Goal: Information Seeking & Learning: Understand process/instructions

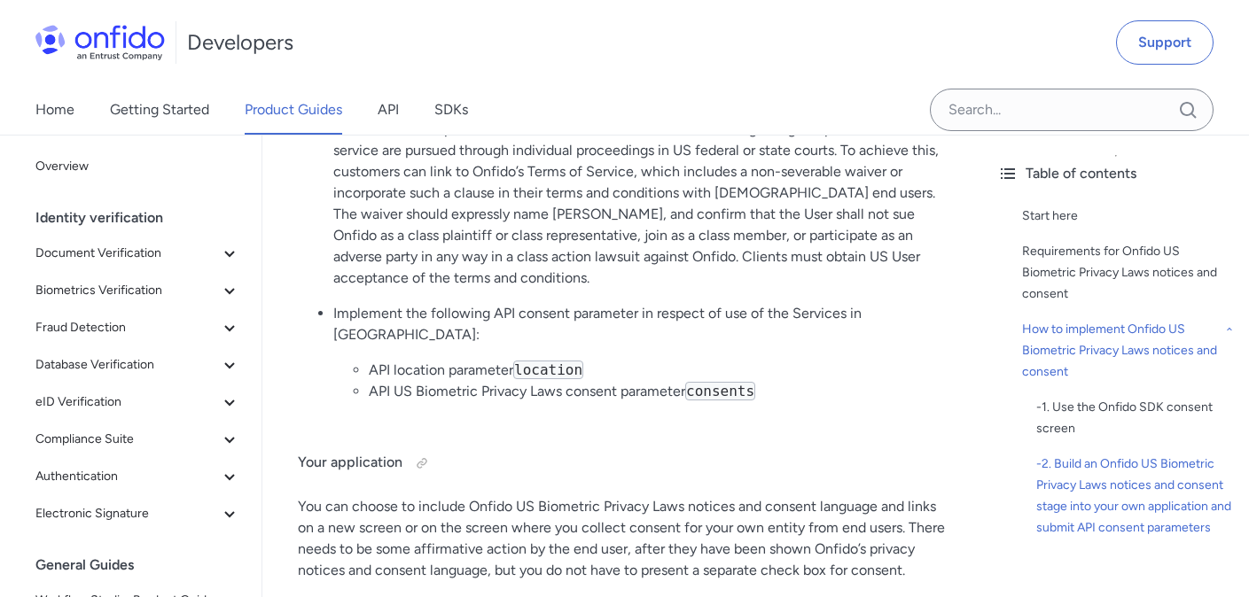
scroll to position [3422, 0]
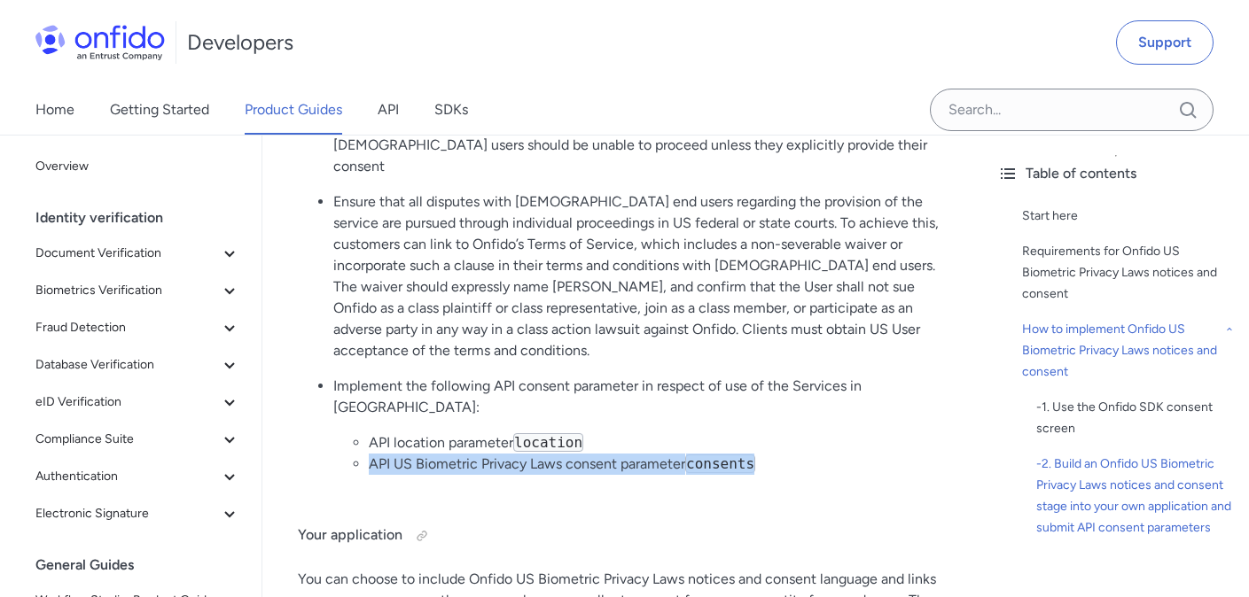
drag, startPoint x: 371, startPoint y: 362, endPoint x: 765, endPoint y: 363, distance: 393.5
click at [765, 454] on li "API US Biometric Privacy Laws consent parameter consents" at bounding box center [658, 464] width 579 height 21
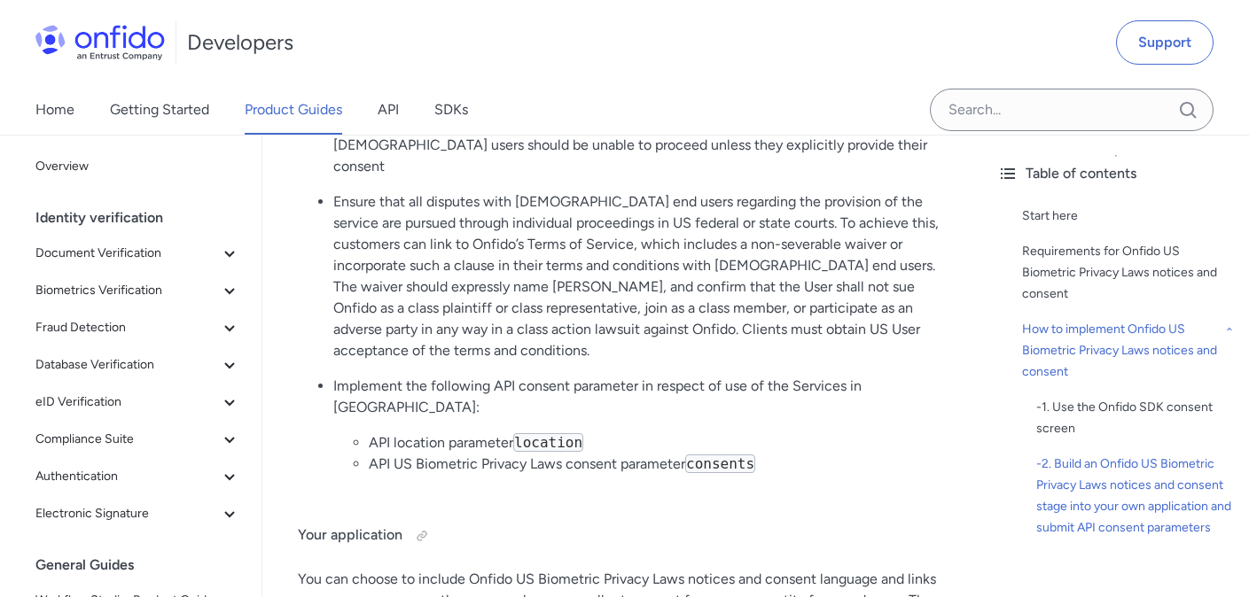
click at [832, 433] on li "API location parameter location" at bounding box center [658, 443] width 579 height 21
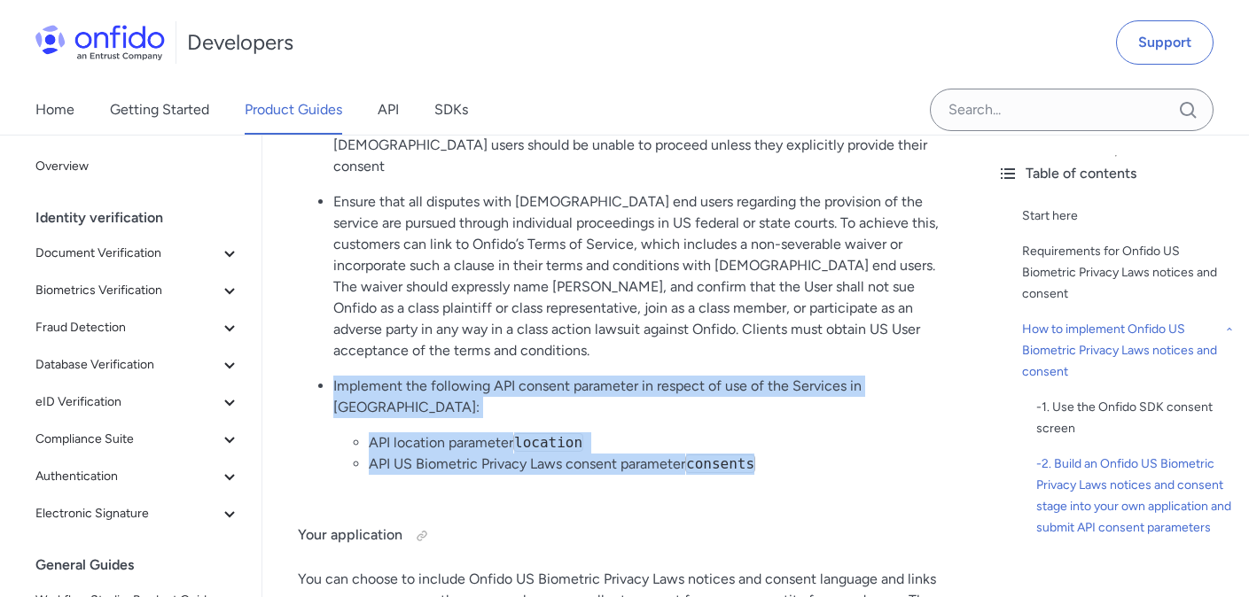
drag, startPoint x: 333, startPoint y: 282, endPoint x: 783, endPoint y: 365, distance: 457.0
click at [783, 376] on li "Implement the following API consent parameter in respect of use of the Services…" at bounding box center [640, 425] width 614 height 99
copy li "Implement the following API consent parameter in respect of use of the Services…"
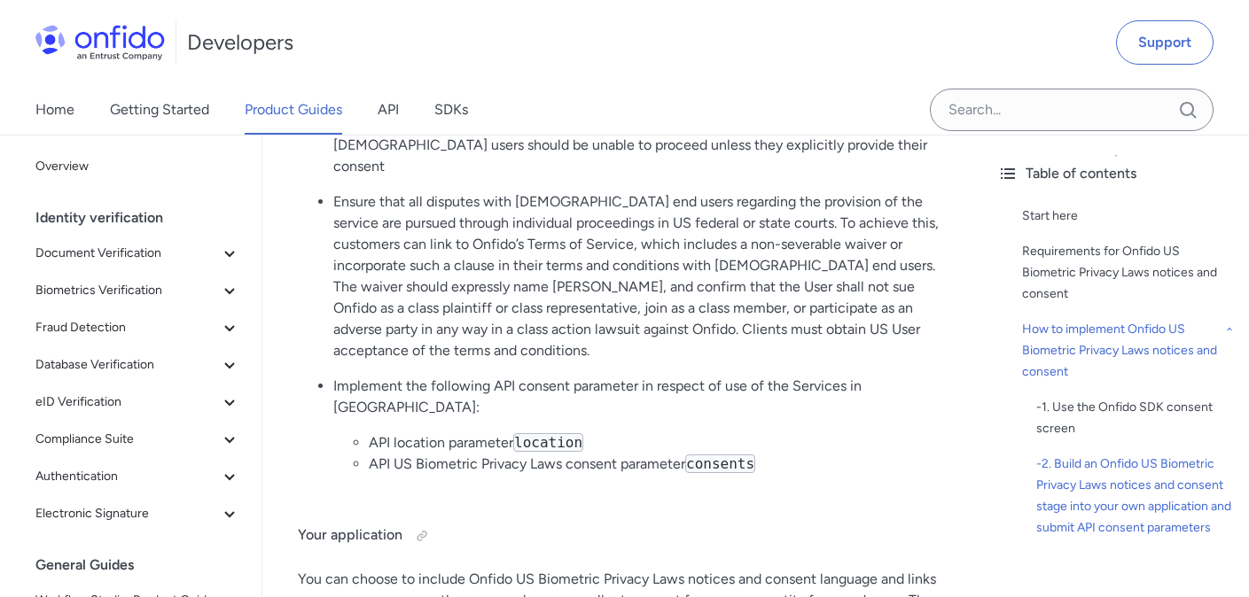
click at [545, 191] on p "Ensure that all disputes with US end users regarding the provision of the servi…" at bounding box center [640, 276] width 614 height 170
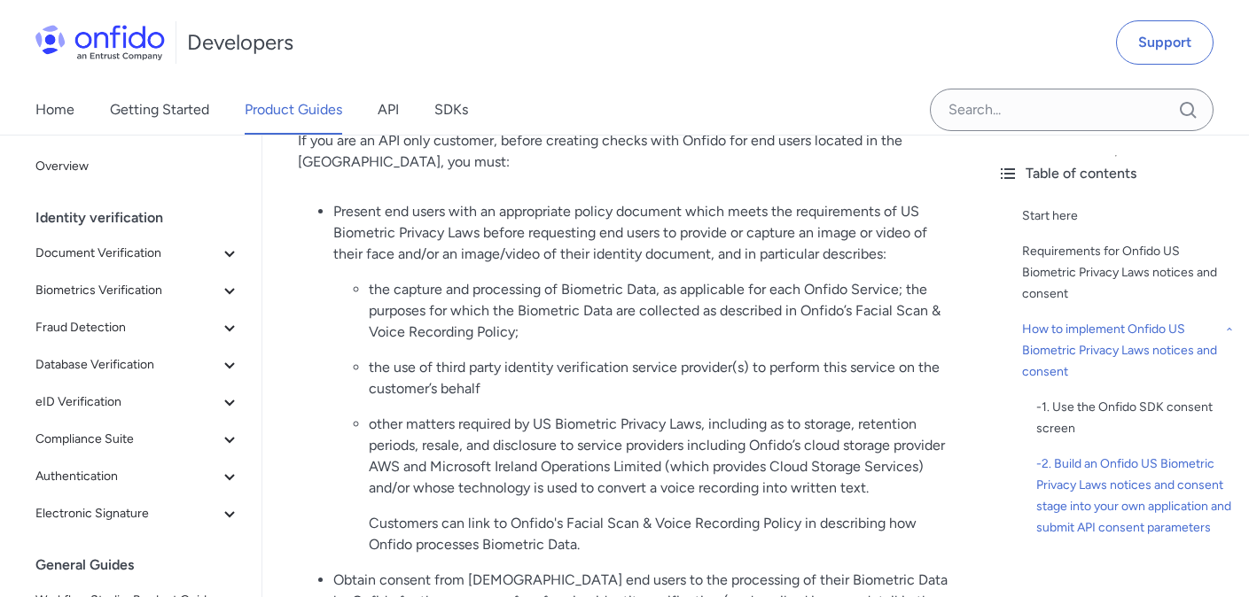
scroll to position [2885, 0]
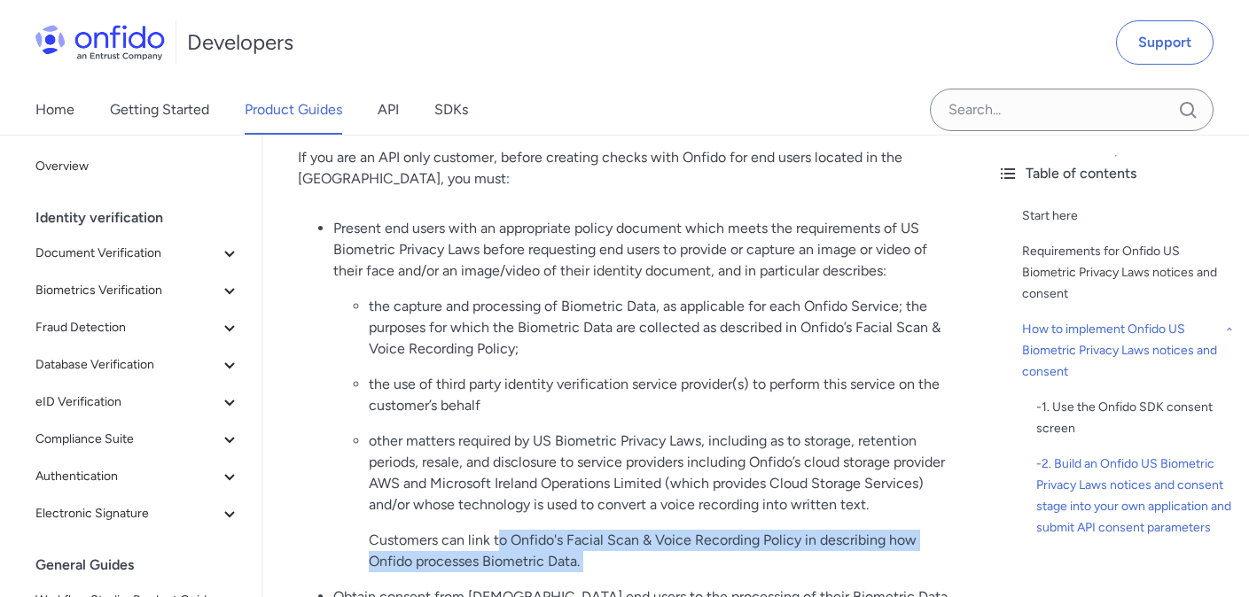
drag, startPoint x: 497, startPoint y: 478, endPoint x: 646, endPoint y: 515, distance: 153.5
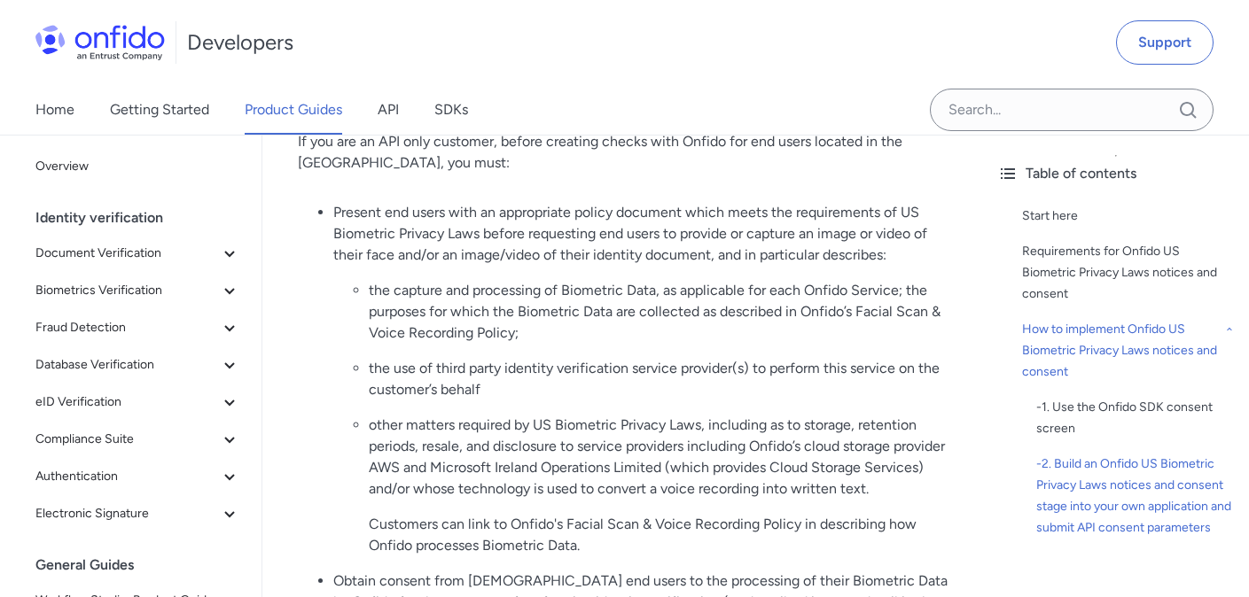
scroll to position [2902, 0]
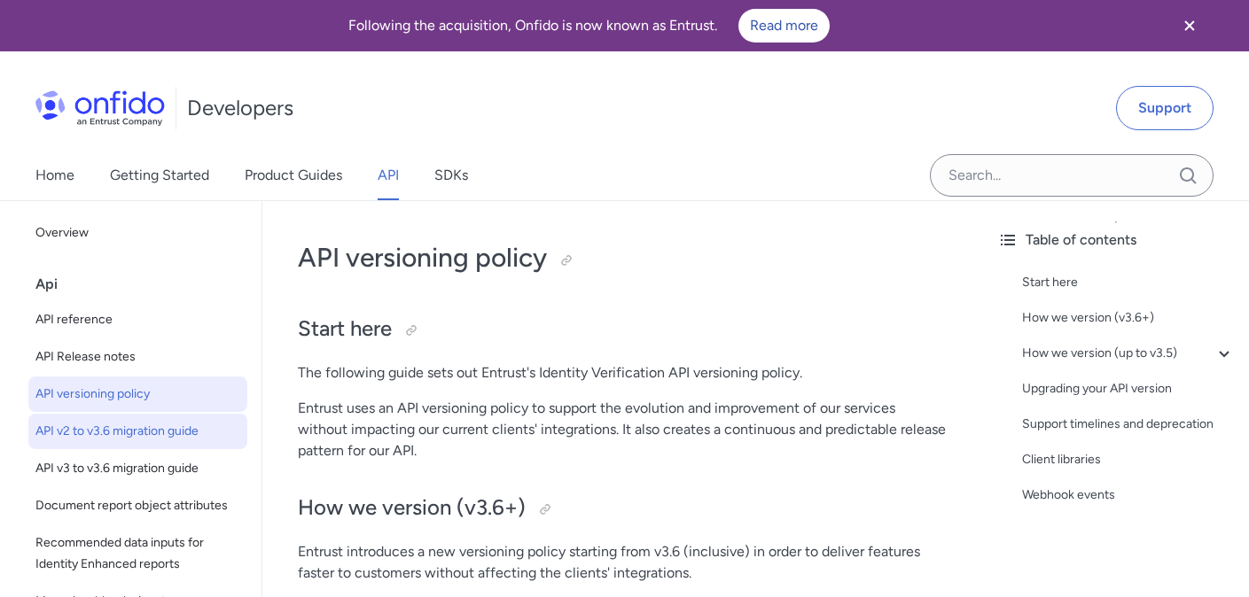
click at [185, 435] on span "API v2 to v3.6 migration guide" at bounding box center [137, 431] width 205 height 21
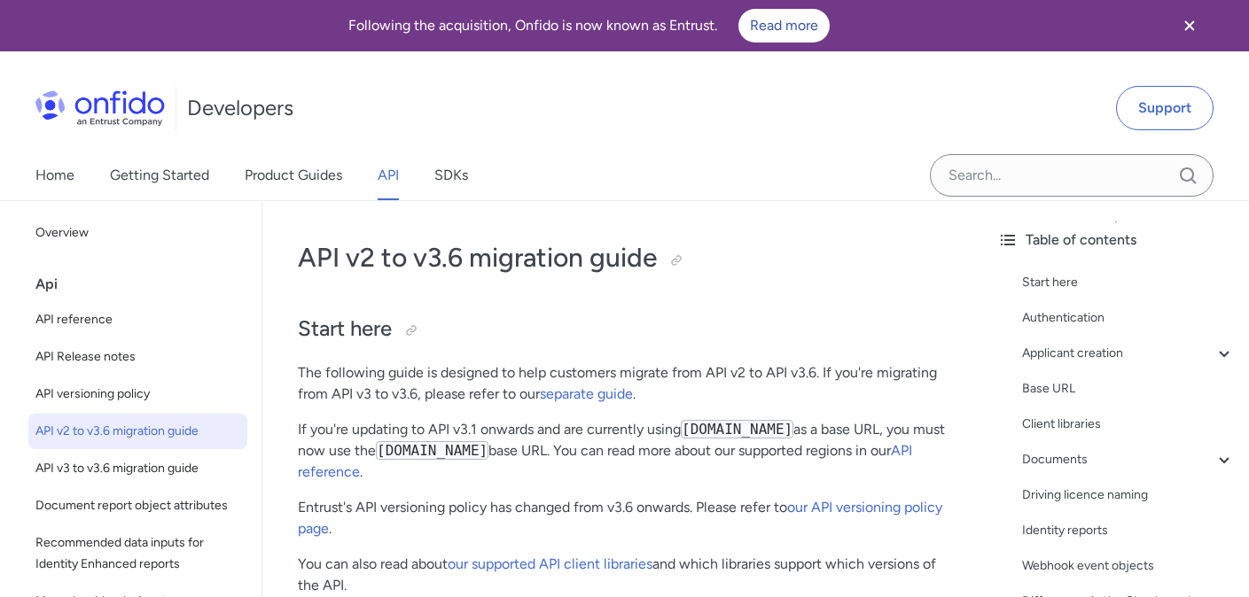
click at [378, 175] on link "API" at bounding box center [388, 176] width 21 height 50
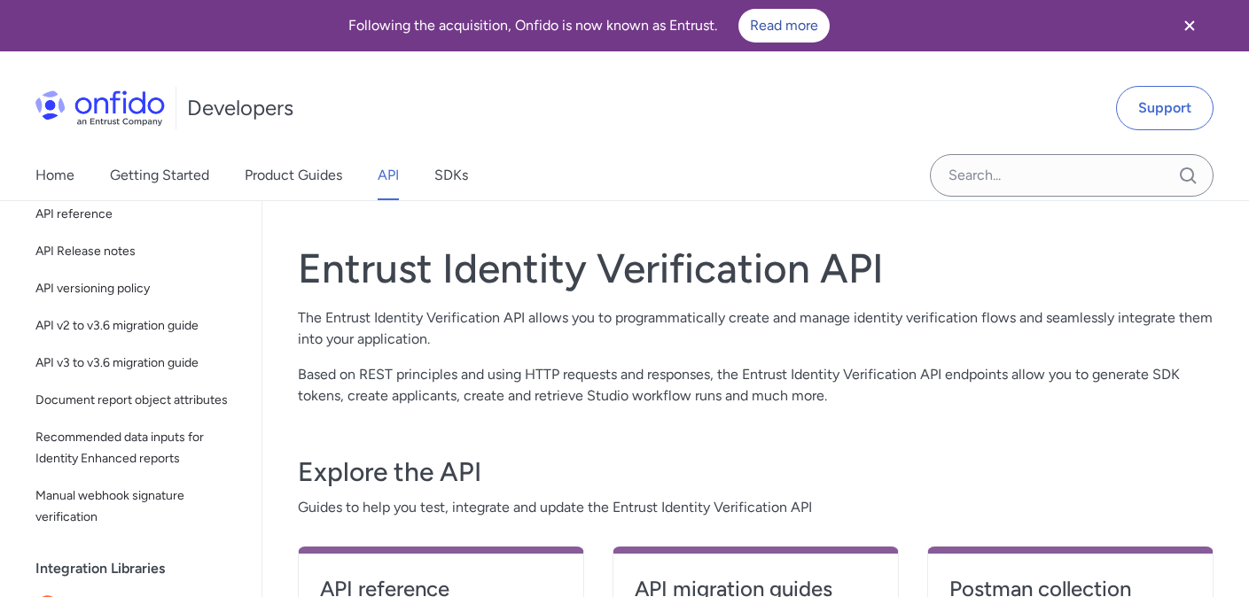
scroll to position [353, 0]
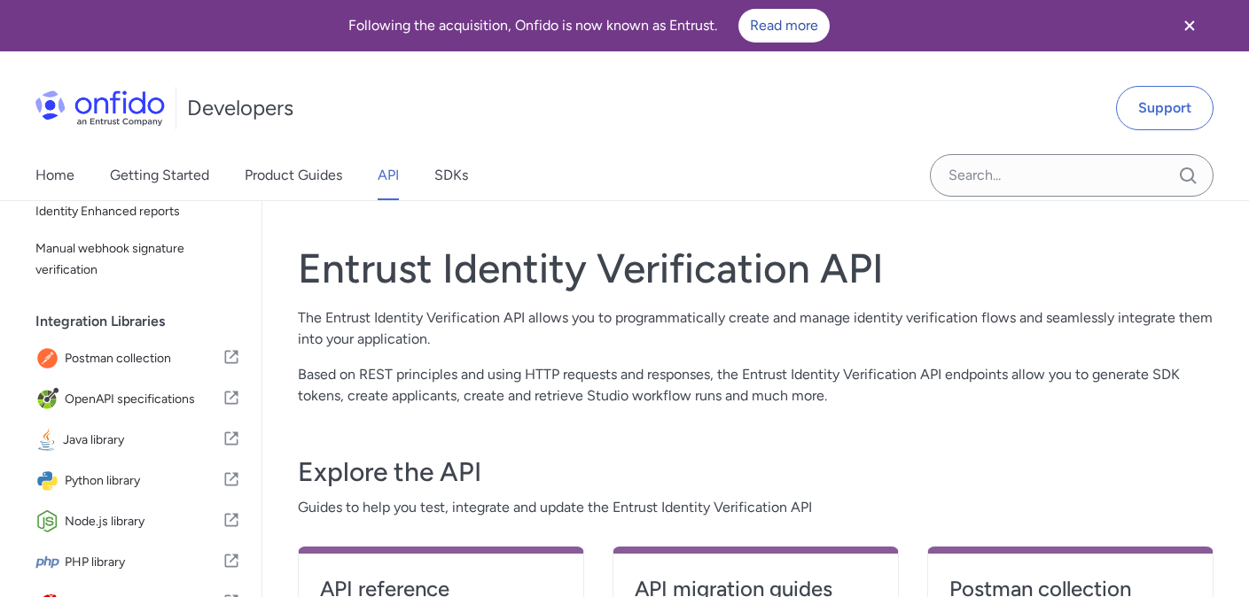
click at [396, 594] on h4 "API reference" at bounding box center [441, 589] width 242 height 28
select select "http"
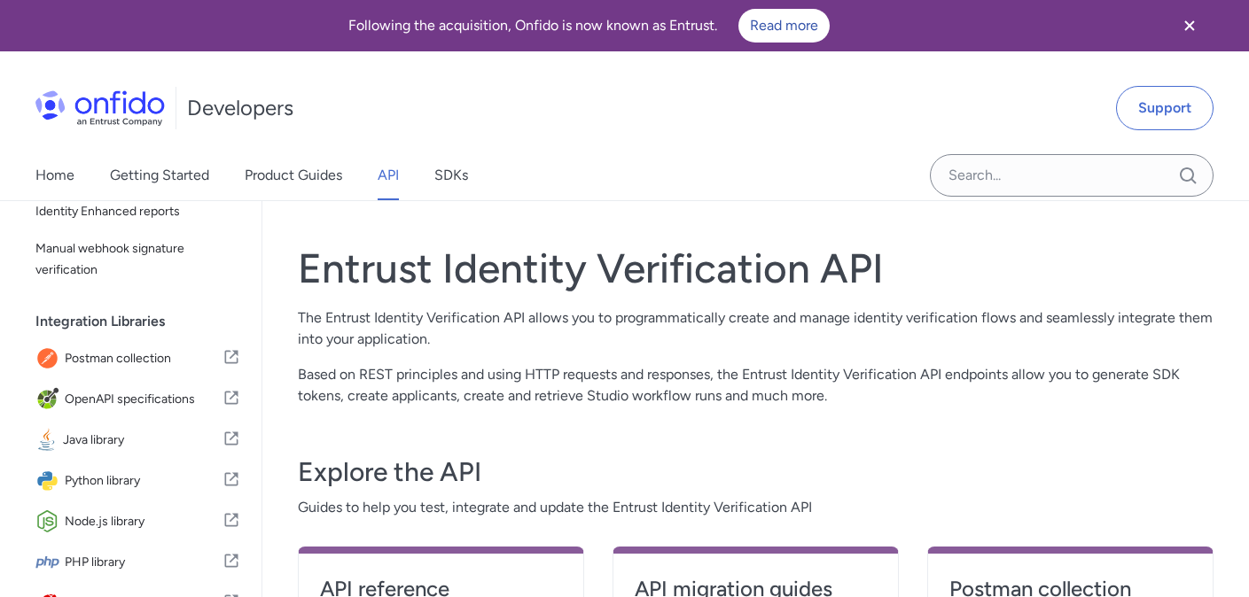
select select "http"
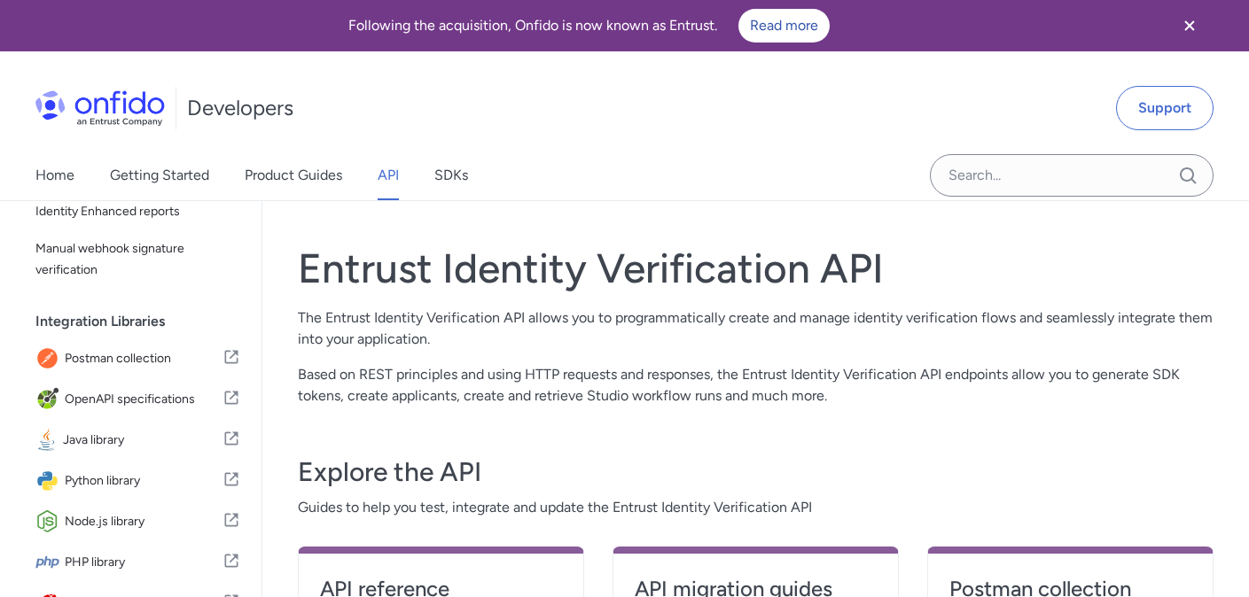
select select "http"
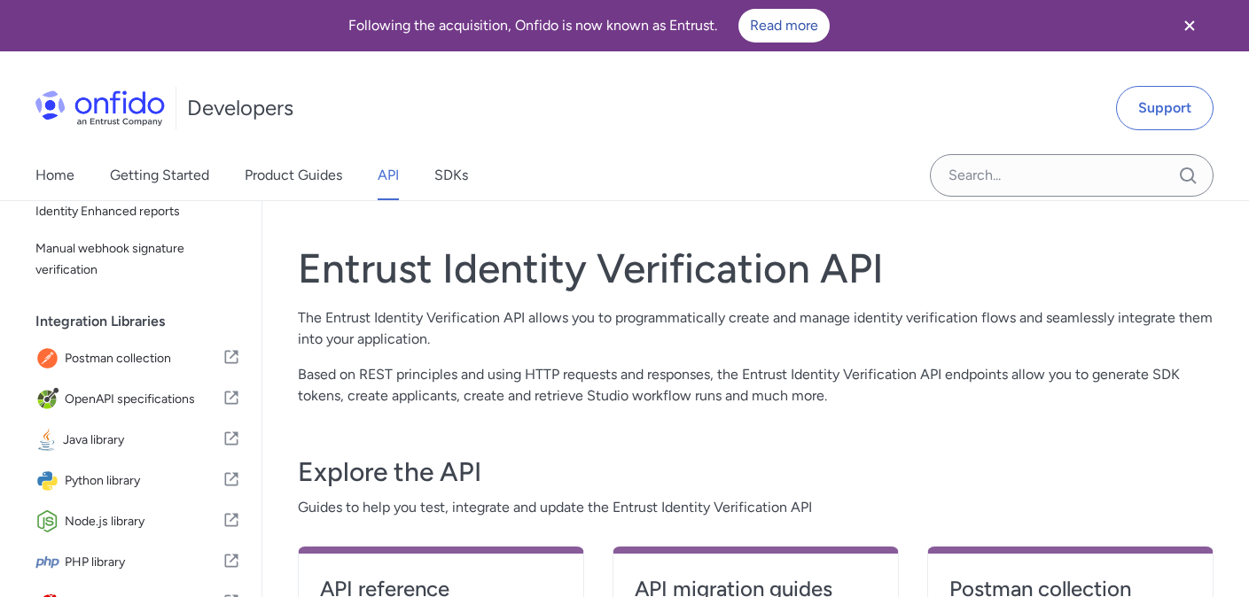
select select "http"
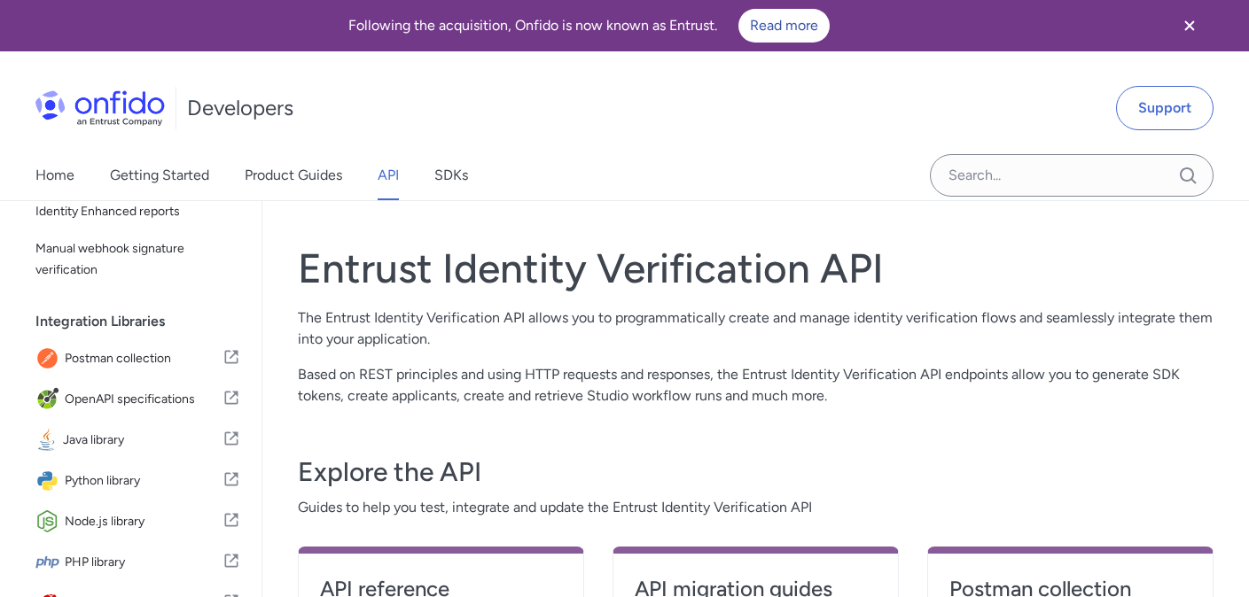
select select "http"
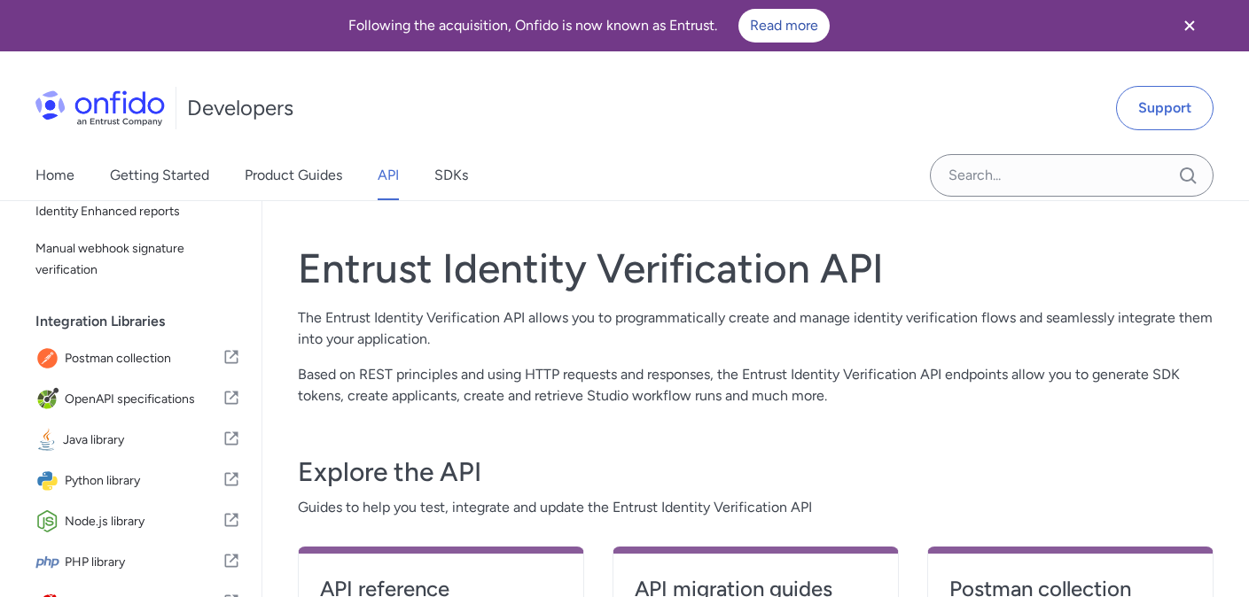
select select "http"
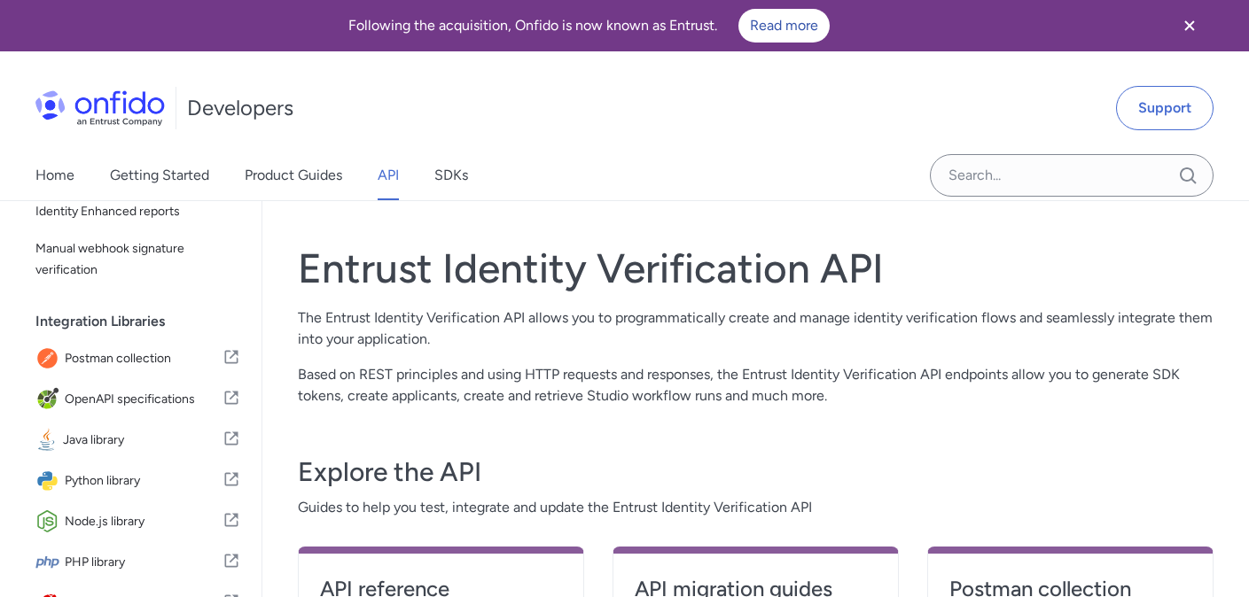
select select "http"
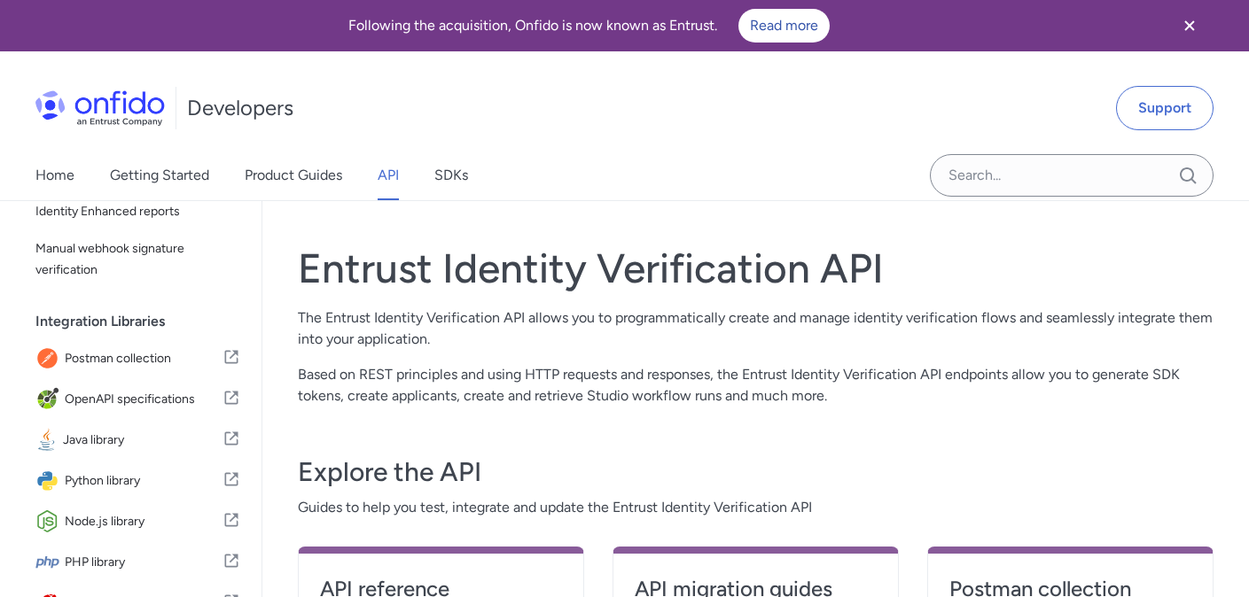
select select "http"
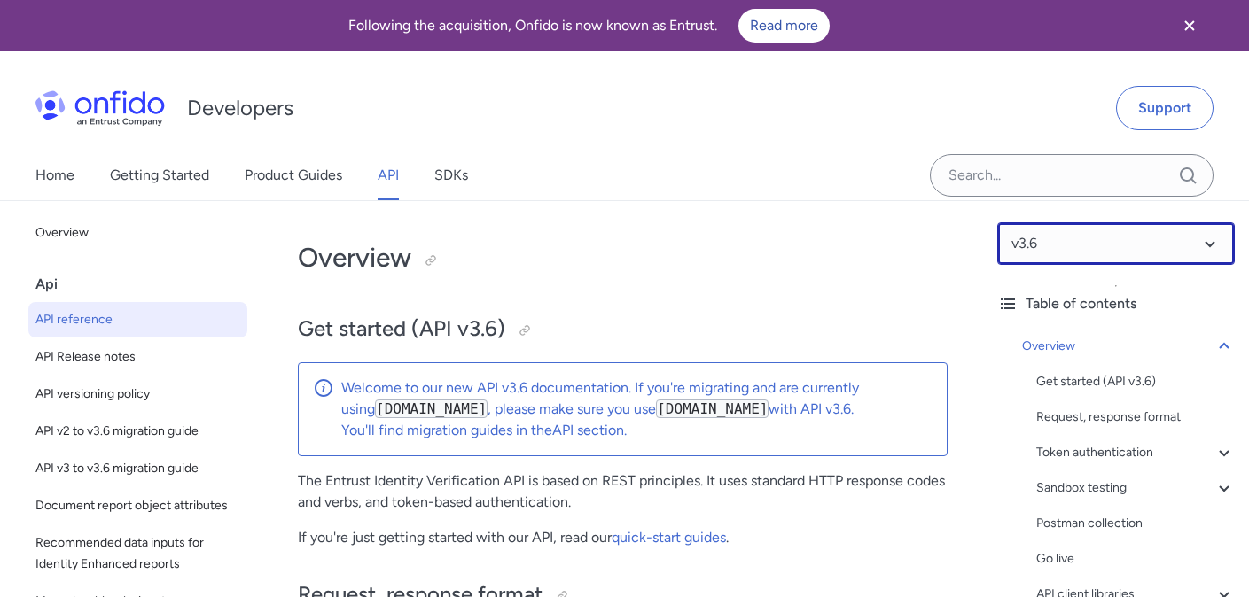
click at [1065, 247] on select at bounding box center [1116, 243] width 238 height 43
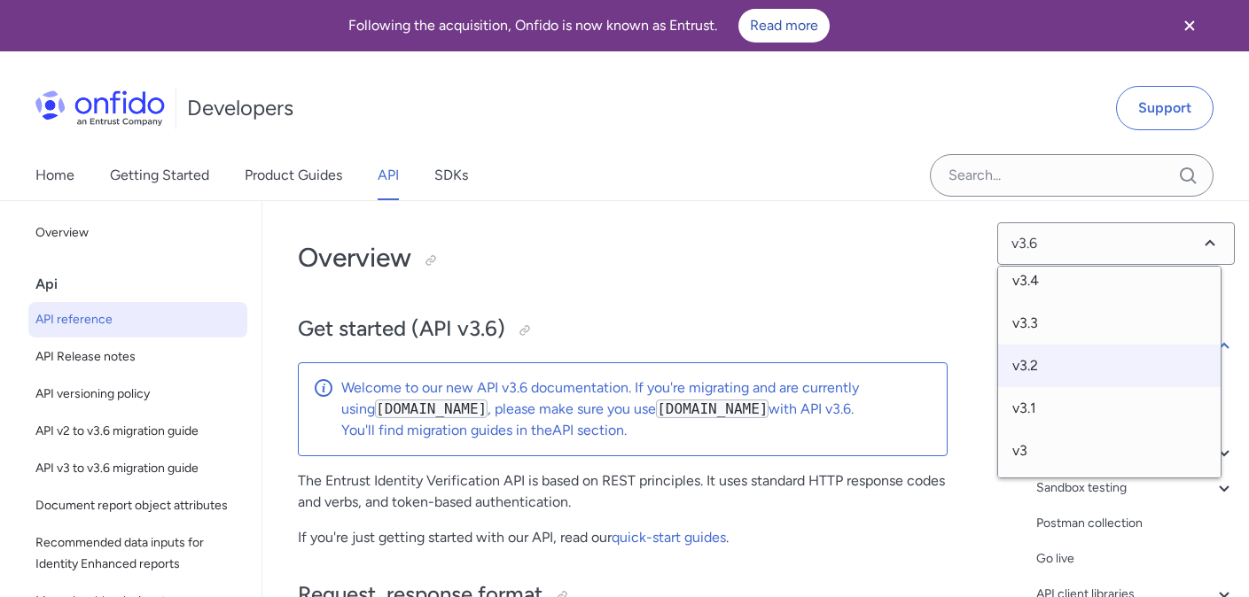
scroll to position [136, 0]
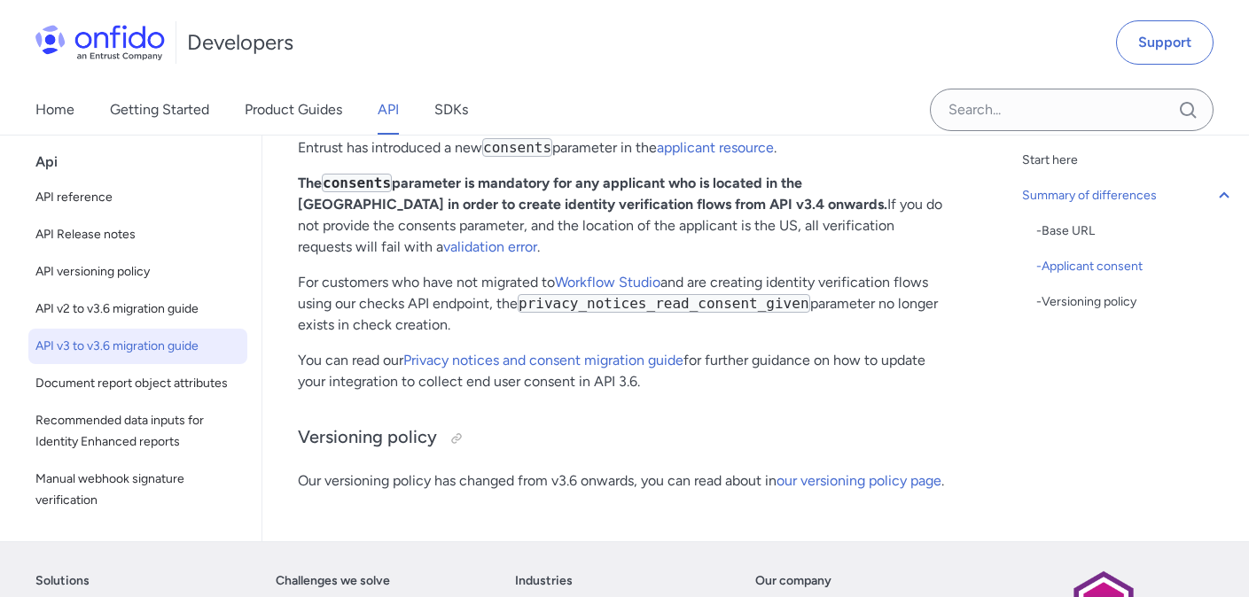
scroll to position [1038, 0]
